Goal: Information Seeking & Learning: Learn about a topic

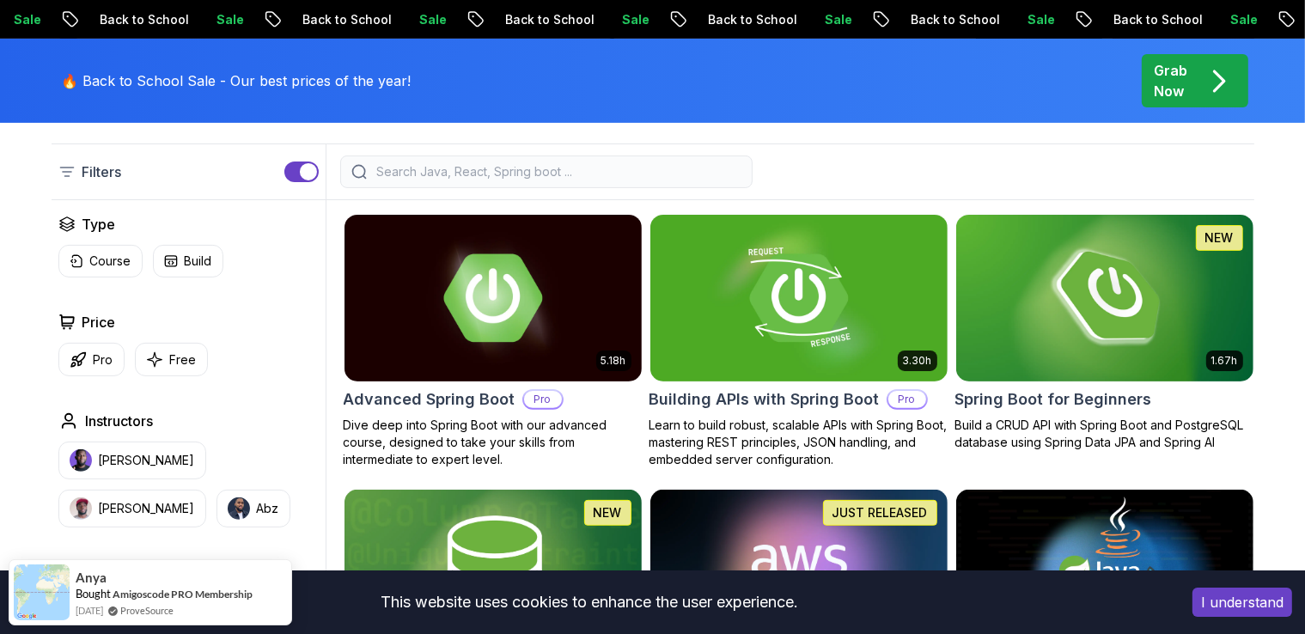
scroll to position [412, 0]
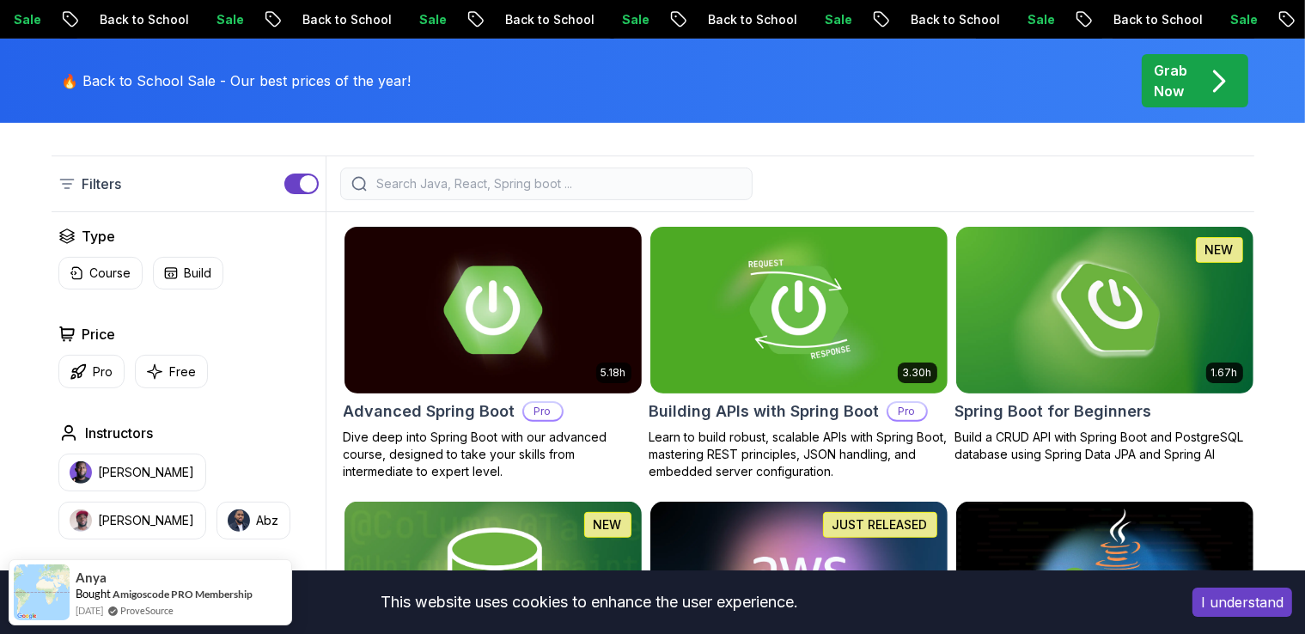
click at [600, 192] on div at bounding box center [546, 183] width 412 height 33
click at [581, 186] on input "search" at bounding box center [558, 183] width 368 height 17
type input "س"
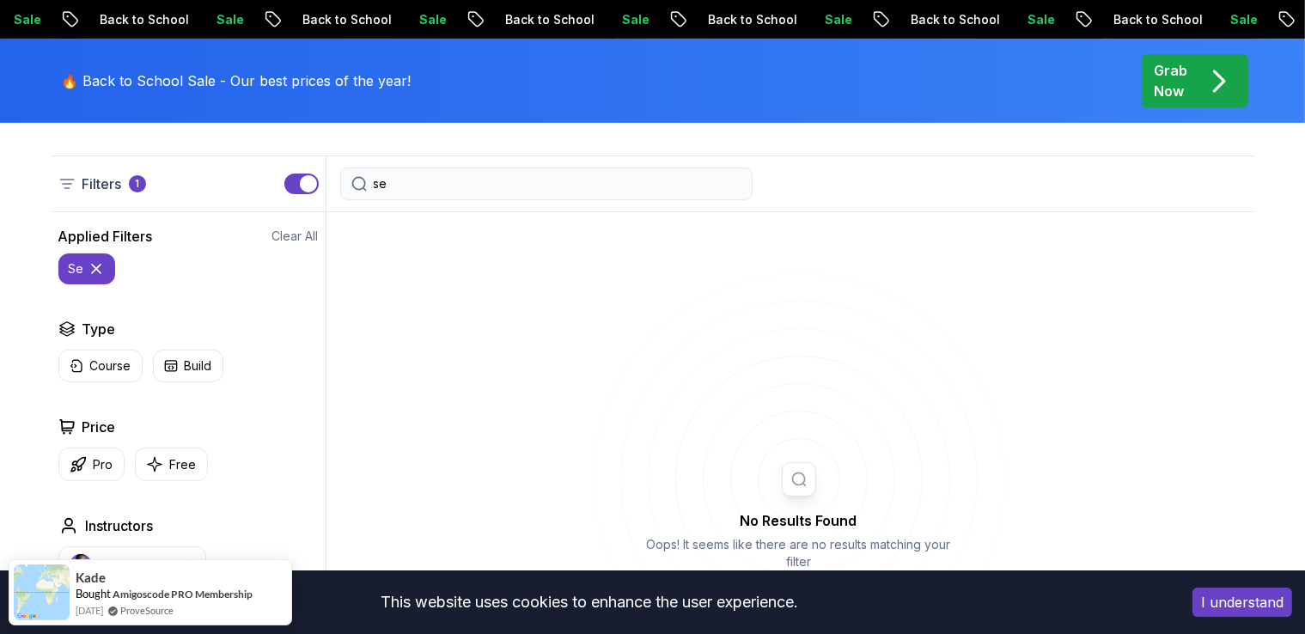
type input "s"
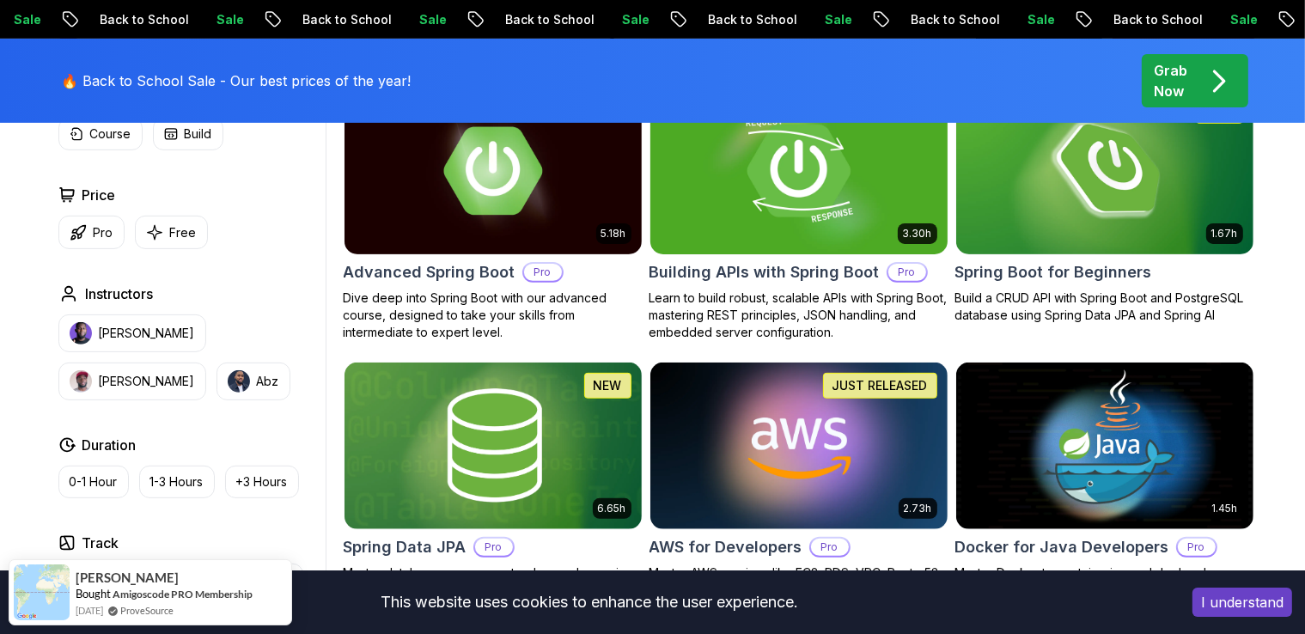
scroll to position [553, 0]
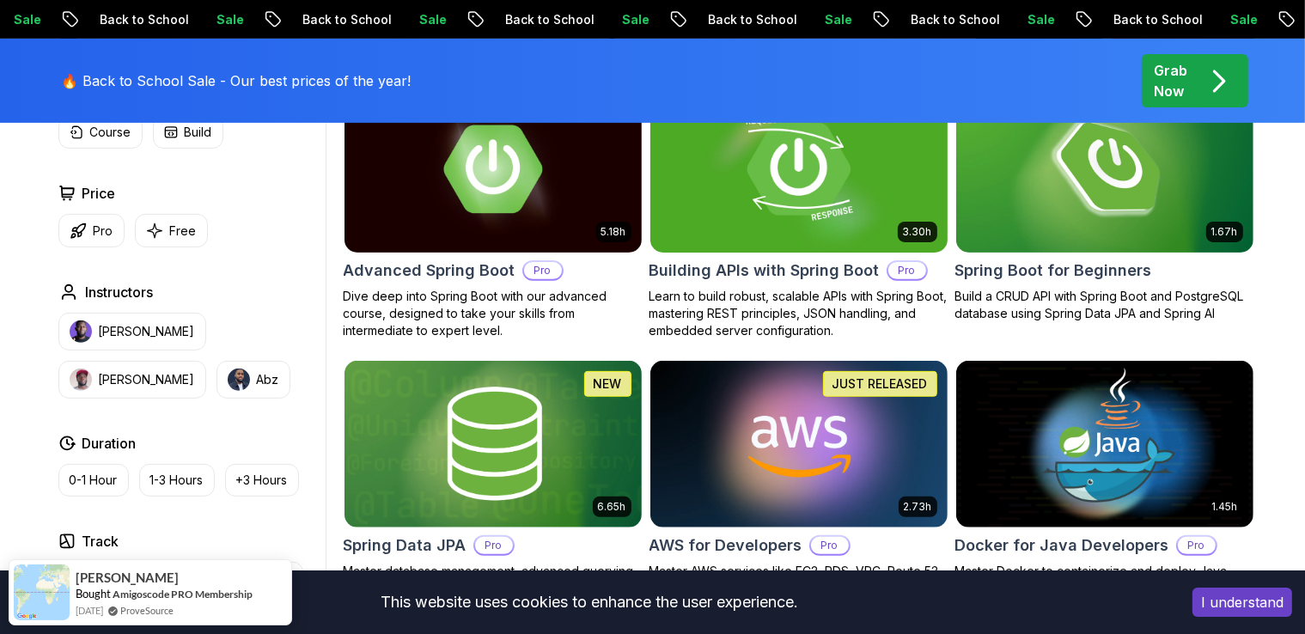
click at [862, 176] on img at bounding box center [798, 169] width 312 height 174
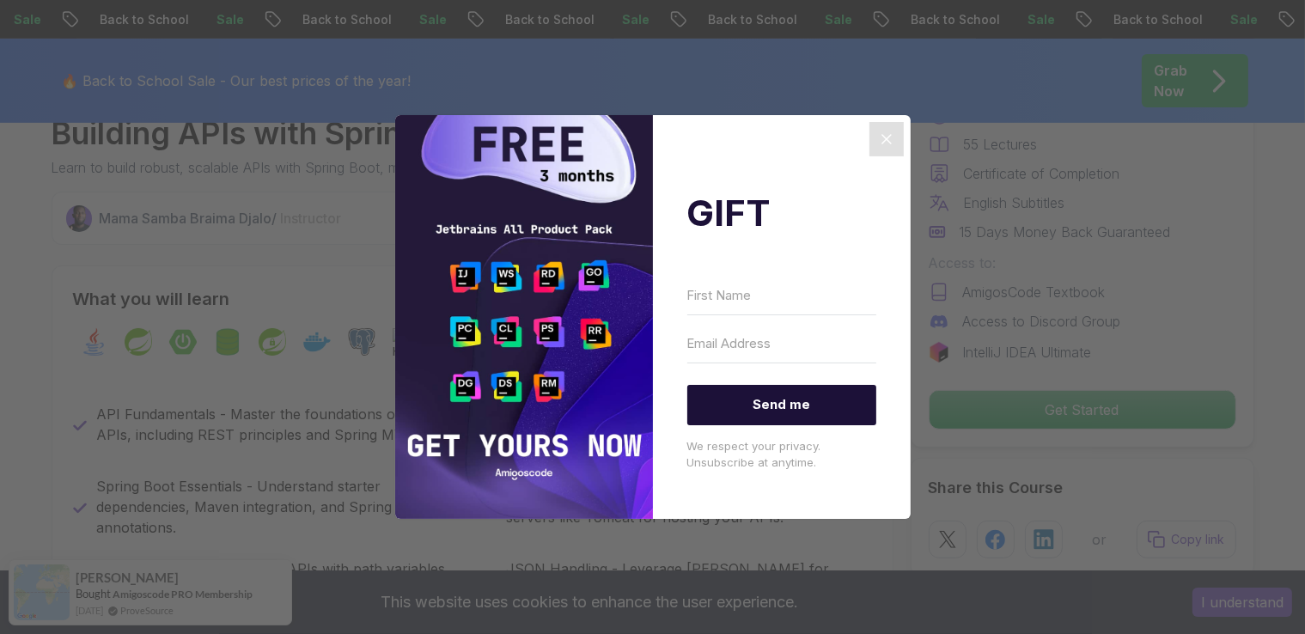
scroll to position [608, 0]
click at [880, 135] on icon "Close" at bounding box center [886, 139] width 21 height 21
click at [881, 147] on icon "Close" at bounding box center [886, 139] width 21 height 21
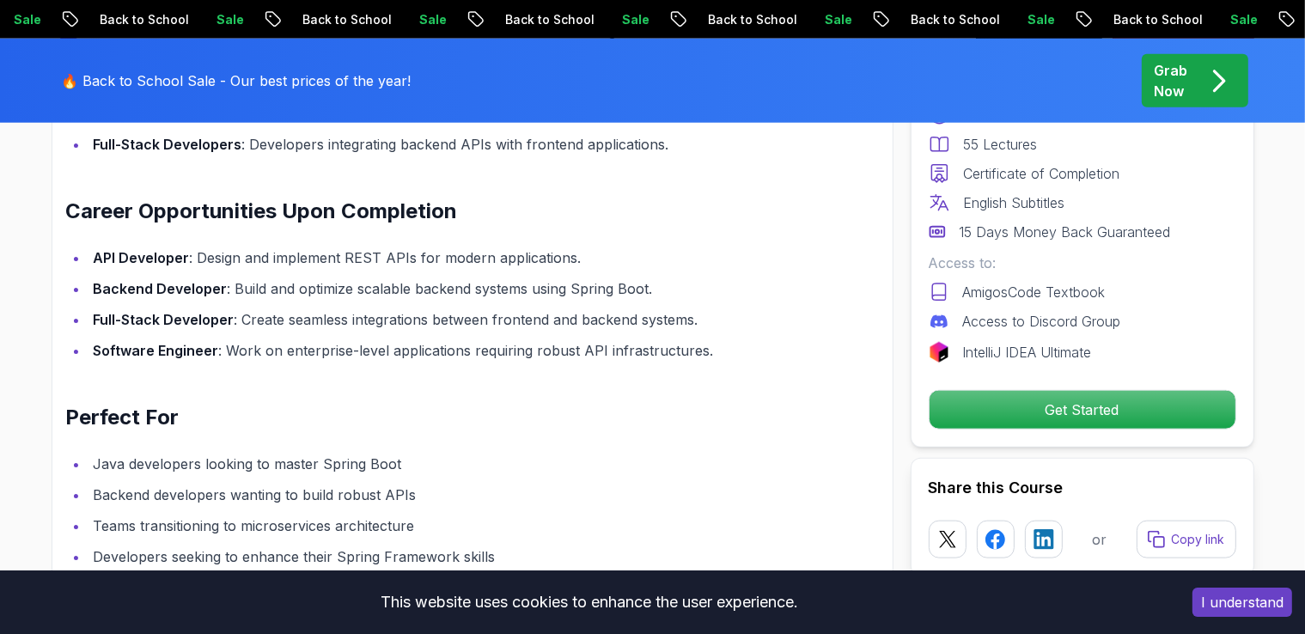
scroll to position [1854, 0]
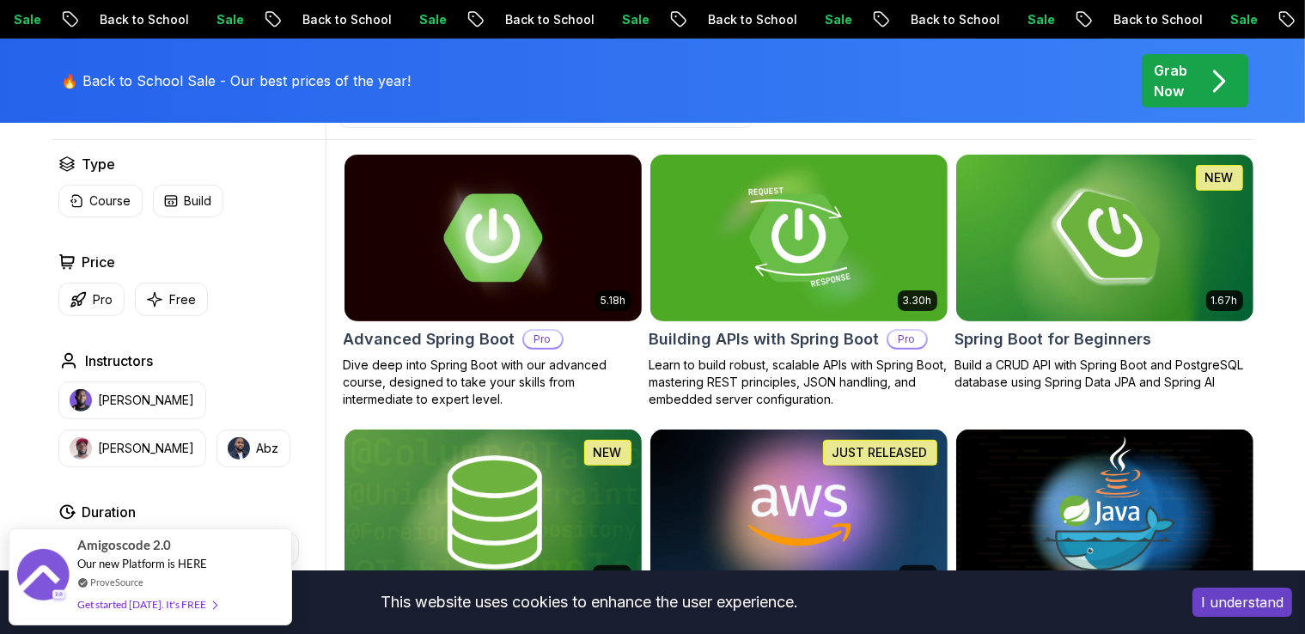
scroll to position [490, 0]
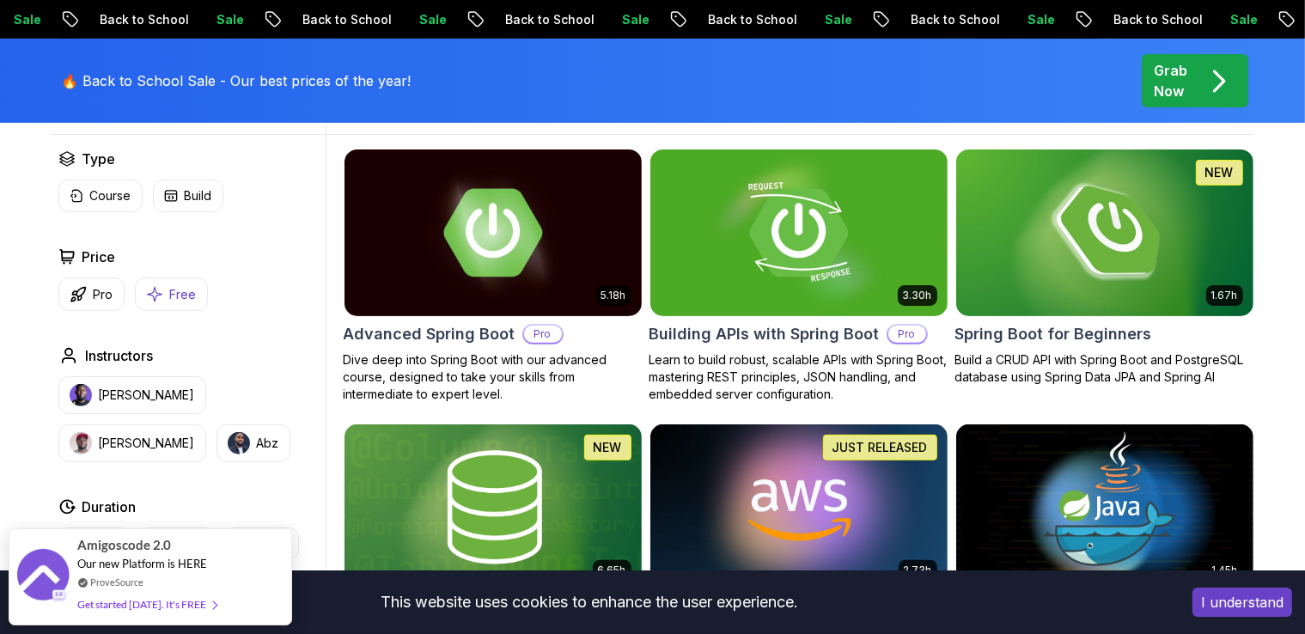
click at [155, 286] on icon "button" at bounding box center [154, 294] width 17 height 18
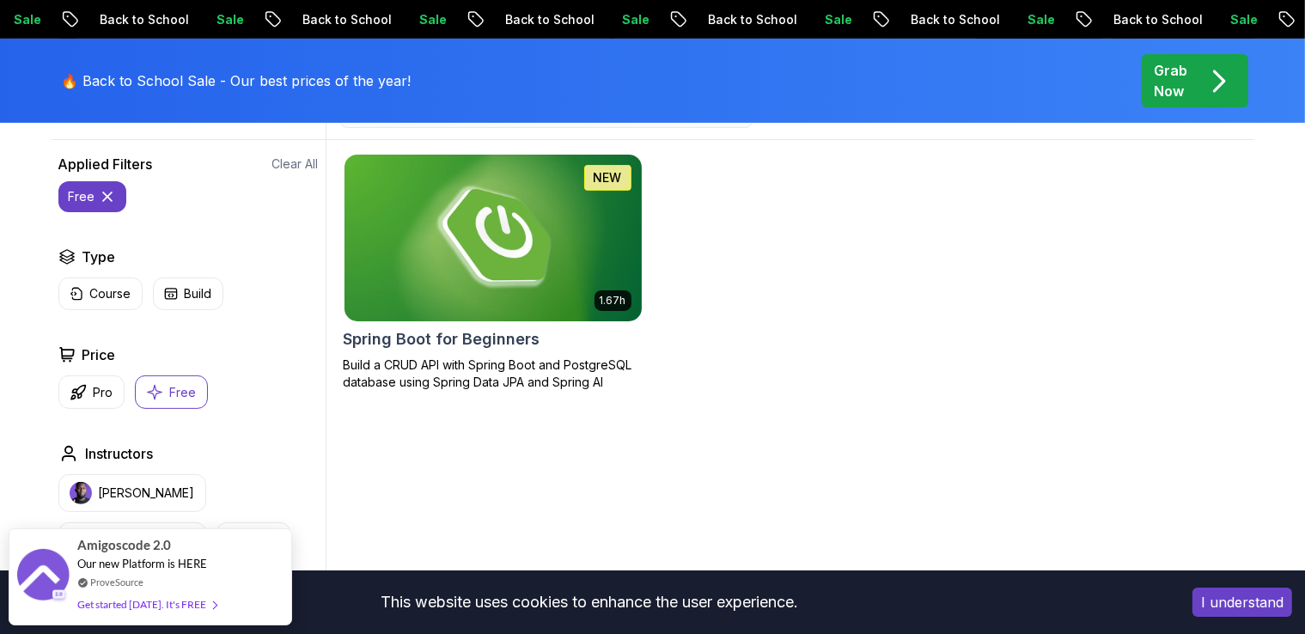
scroll to position [486, 0]
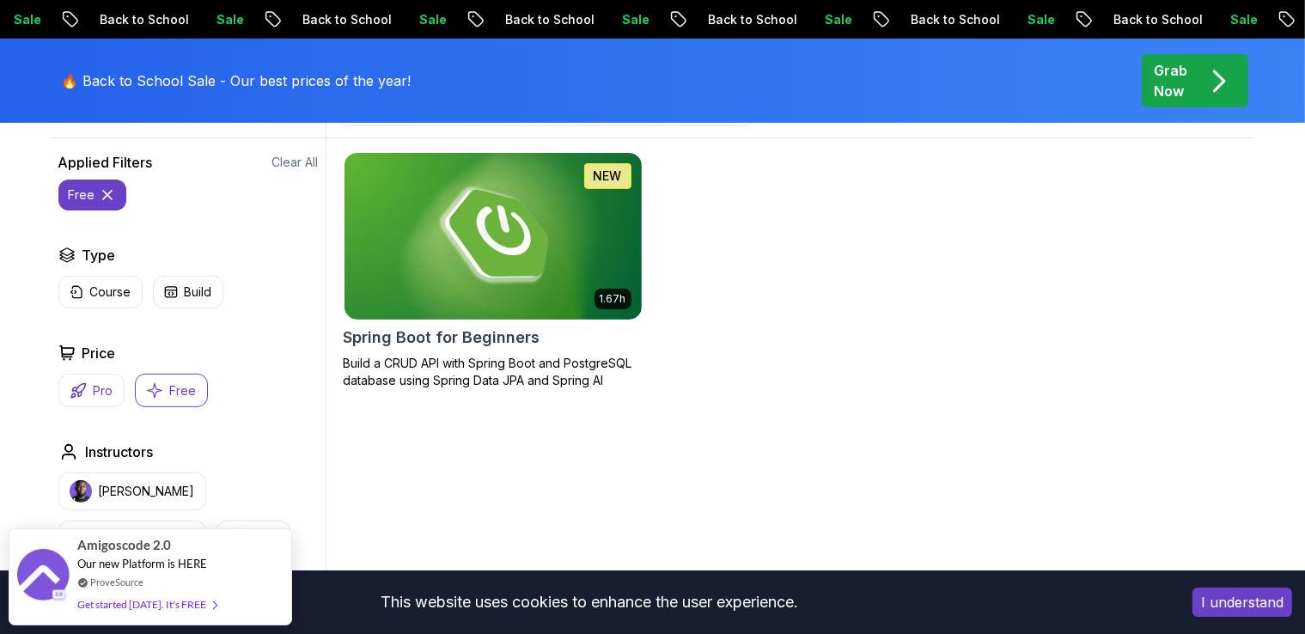
click at [103, 399] on button "Pro" at bounding box center [91, 390] width 66 height 33
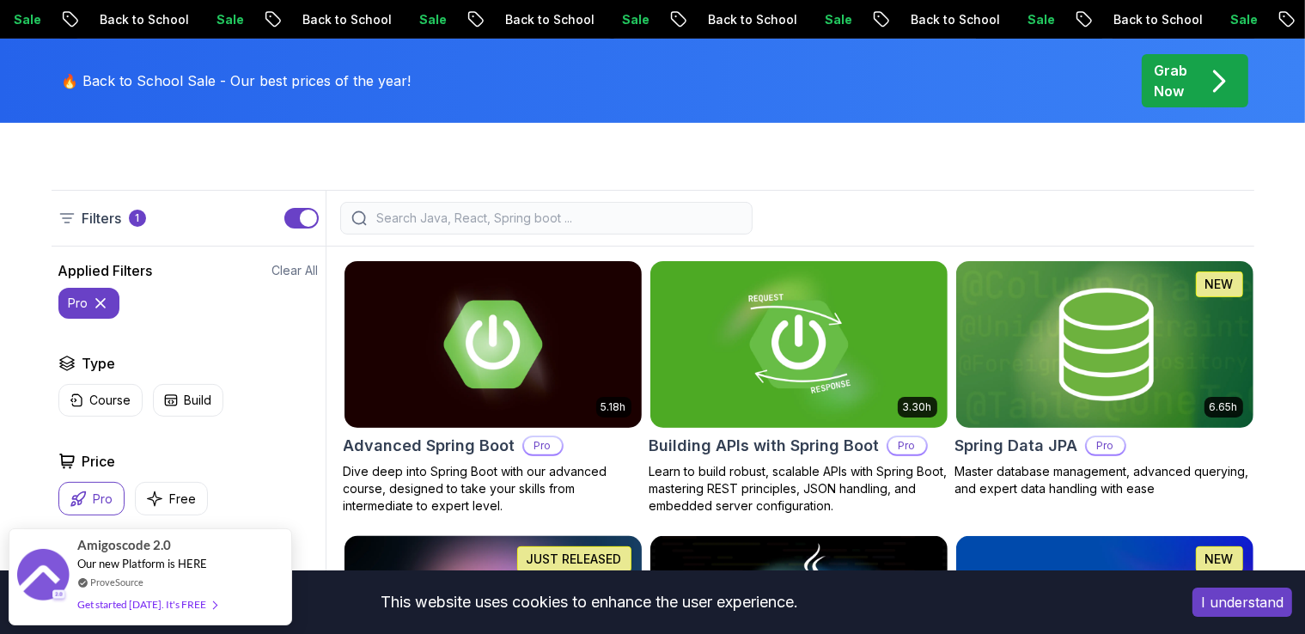
scroll to position [381, 0]
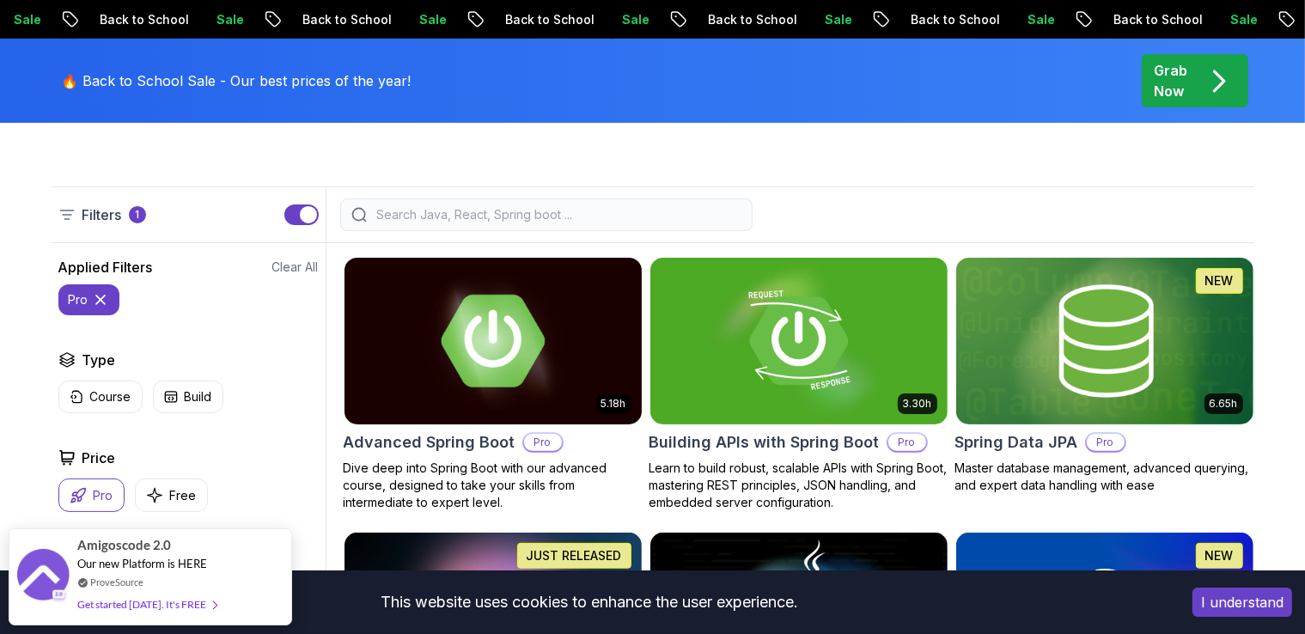
click at [541, 391] on img at bounding box center [493, 340] width 312 height 174
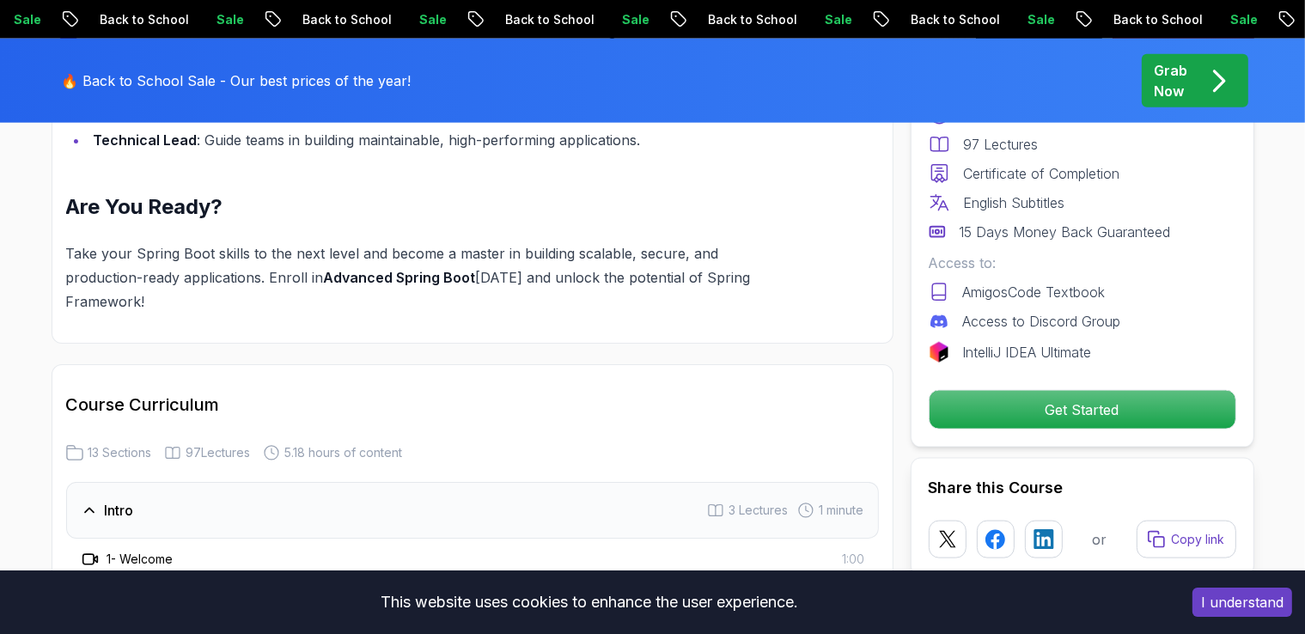
scroll to position [2068, 0]
